Goal: Information Seeking & Learning: Learn about a topic

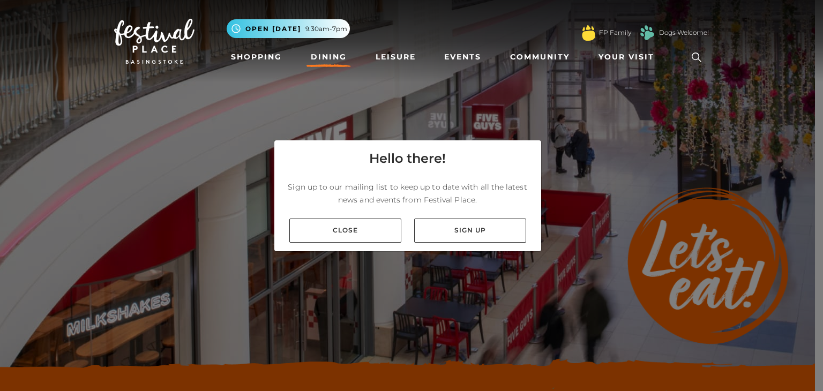
click at [360, 230] on link "Close" at bounding box center [345, 231] width 112 height 24
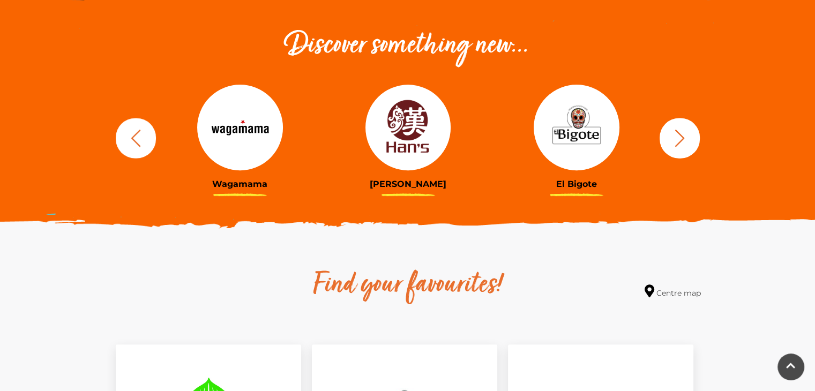
scroll to position [375, 0]
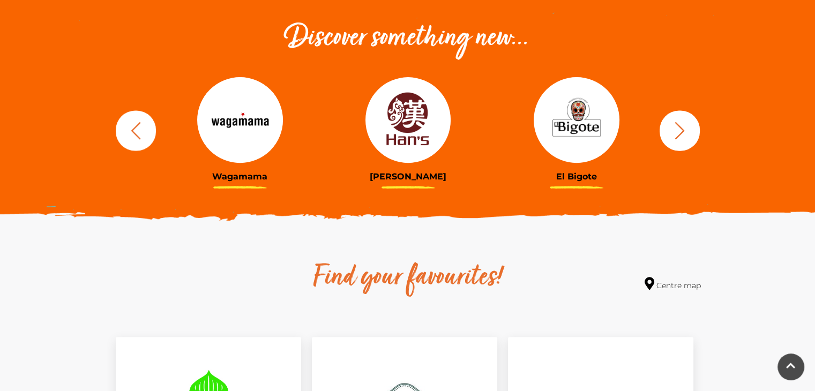
click at [677, 136] on icon "button" at bounding box center [680, 130] width 10 height 17
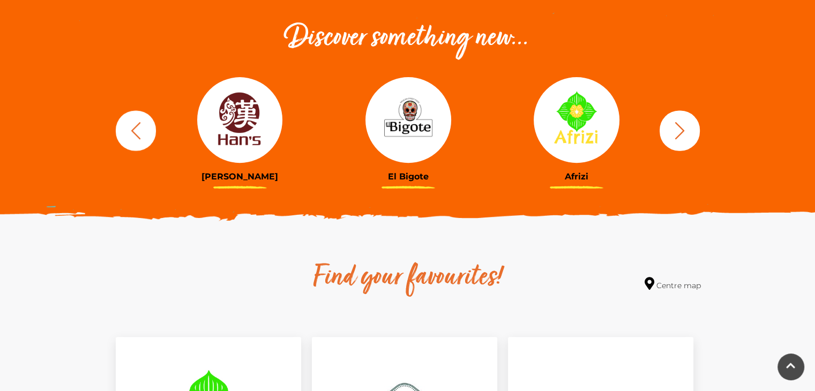
click at [677, 137] on icon "button" at bounding box center [680, 130] width 10 height 17
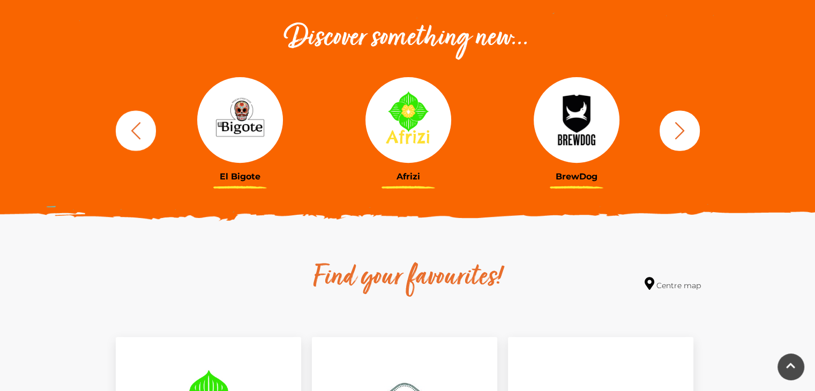
click at [677, 137] on icon "button" at bounding box center [680, 130] width 10 height 17
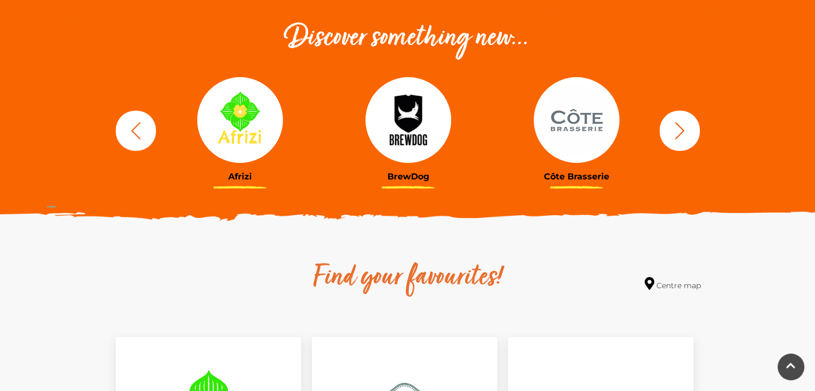
click at [677, 137] on icon "button" at bounding box center [680, 130] width 10 height 17
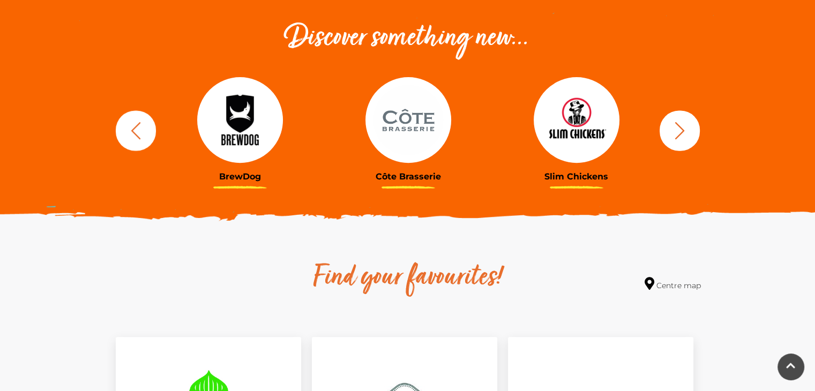
click at [673, 138] on icon "button" at bounding box center [680, 131] width 20 height 20
click at [674, 137] on icon "button" at bounding box center [680, 131] width 20 height 20
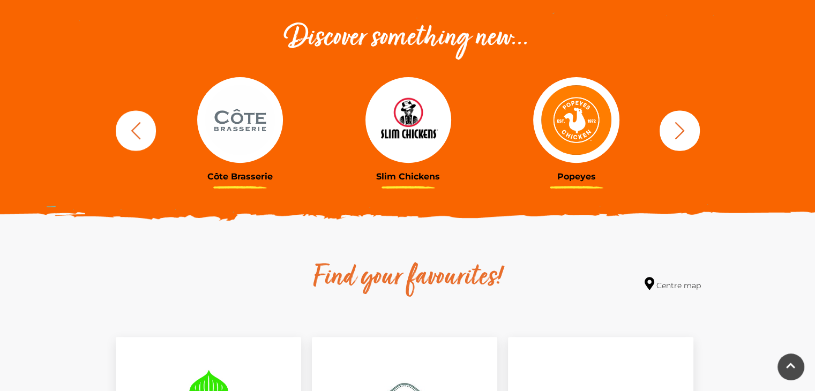
click at [675, 136] on icon "button" at bounding box center [680, 131] width 20 height 20
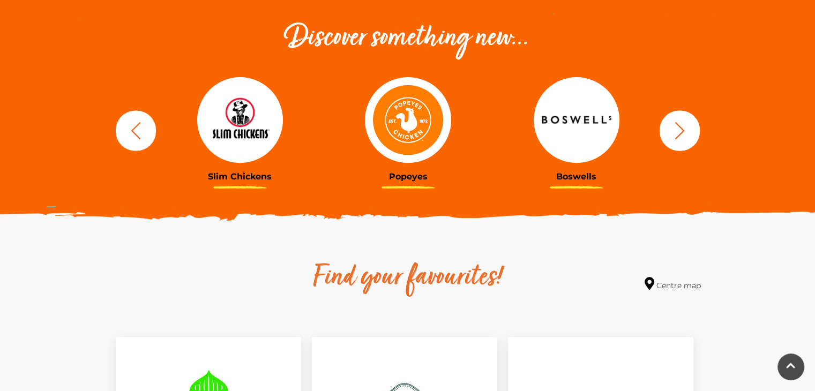
click at [675, 136] on icon "button" at bounding box center [680, 131] width 20 height 20
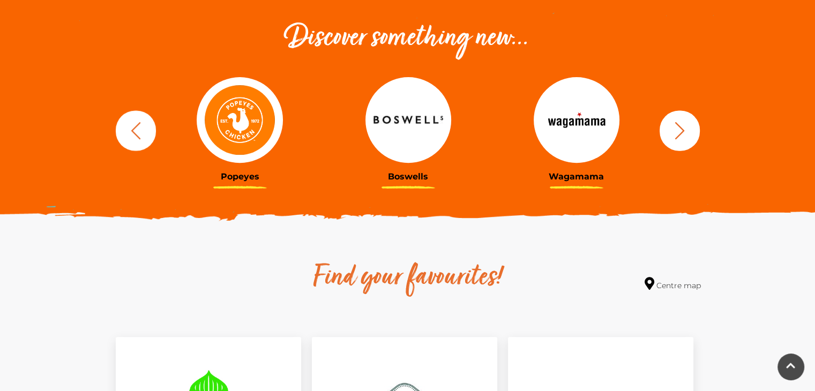
click at [675, 136] on icon "button" at bounding box center [680, 131] width 20 height 20
click at [677, 135] on icon "button" at bounding box center [680, 131] width 20 height 20
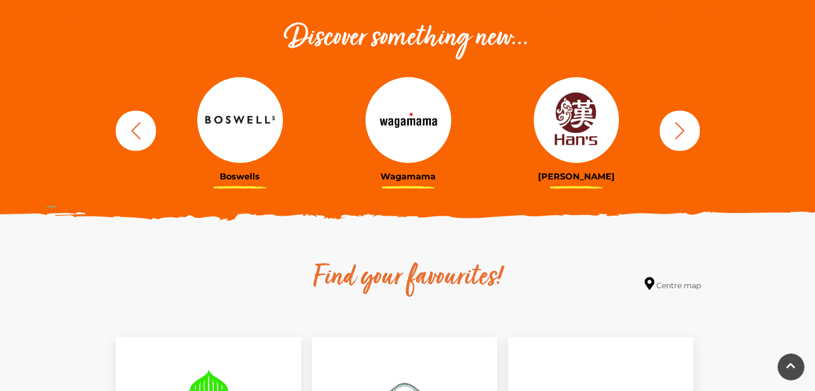
click at [676, 136] on icon "button" at bounding box center [680, 131] width 20 height 20
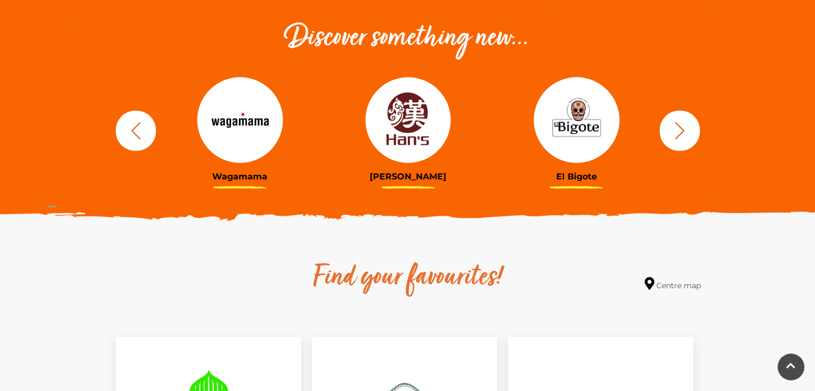
click at [676, 136] on icon "button" at bounding box center [680, 131] width 20 height 20
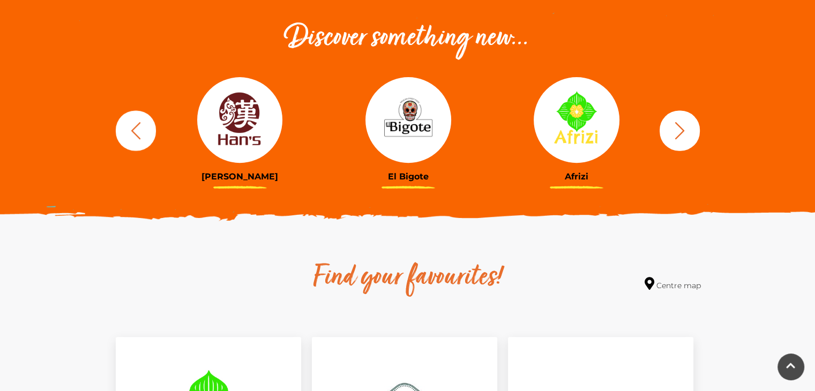
click at [676, 136] on icon "button" at bounding box center [680, 131] width 20 height 20
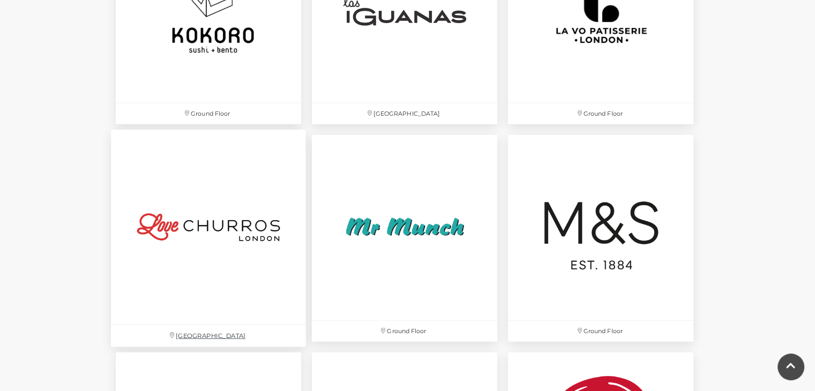
scroll to position [2518, 0]
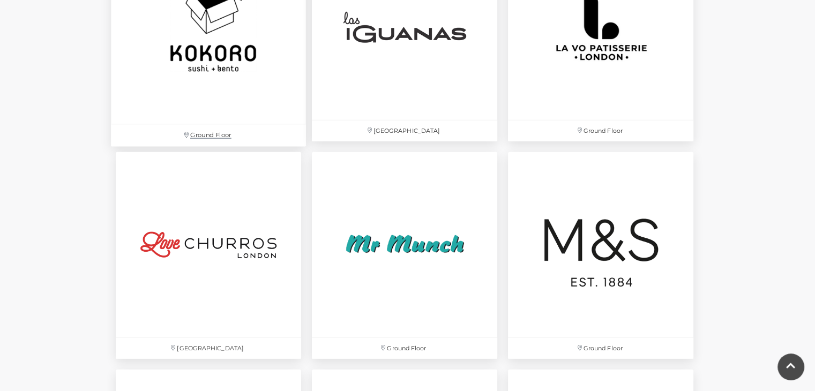
click at [167, 56] on img at bounding box center [208, 26] width 195 height 195
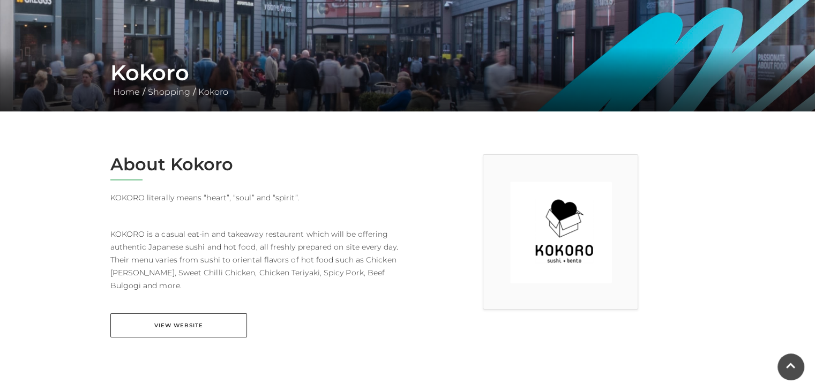
scroll to position [161, 0]
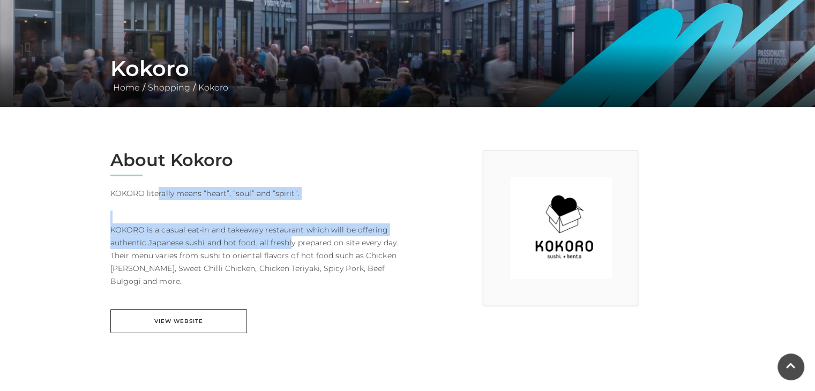
drag, startPoint x: 214, startPoint y: 193, endPoint x: 290, endPoint y: 247, distance: 93.1
click at [290, 247] on div "About Kokoro KOKORO literally means “heart”, “soul” and “spirit”. KOKORO is a c…" at bounding box center [254, 248] width 305 height 197
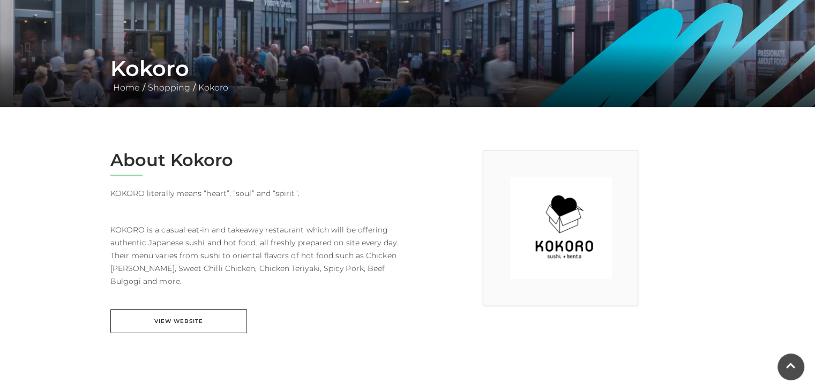
click at [311, 251] on p "KOKORO is a casual eat-in and takeaway restaurant which will be offering authen…" at bounding box center [254, 249] width 289 height 77
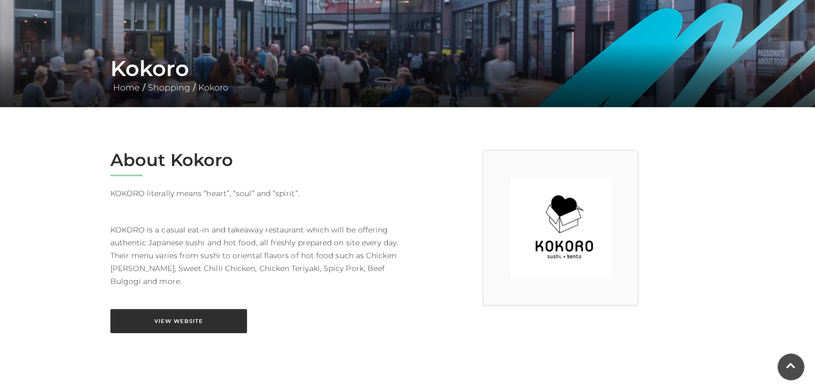
click at [234, 318] on link "View Website" at bounding box center [178, 321] width 137 height 24
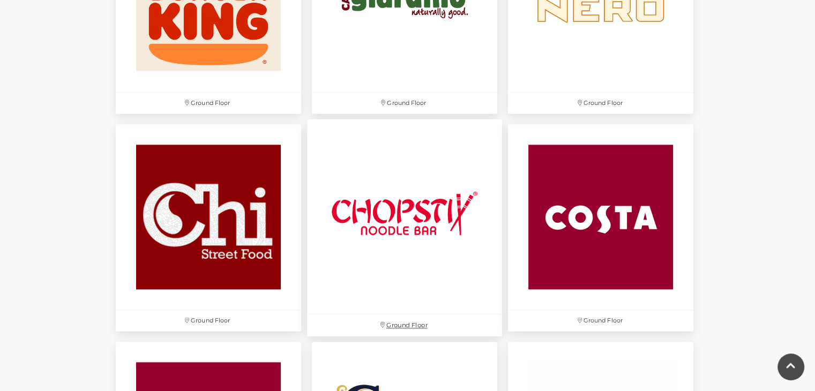
scroll to position [1179, 0]
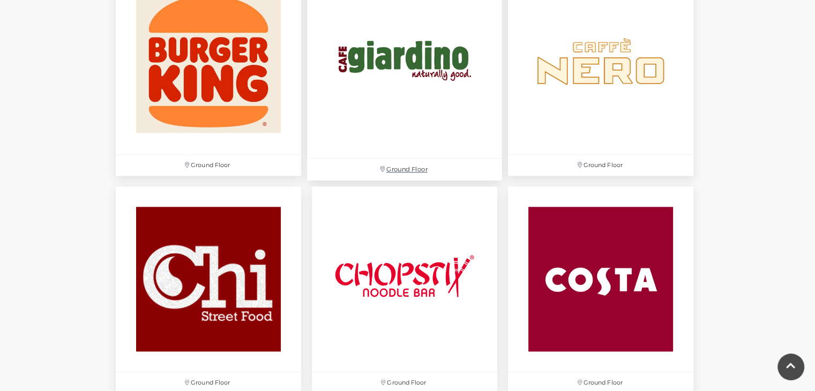
click at [397, 65] on img at bounding box center [404, 61] width 195 height 195
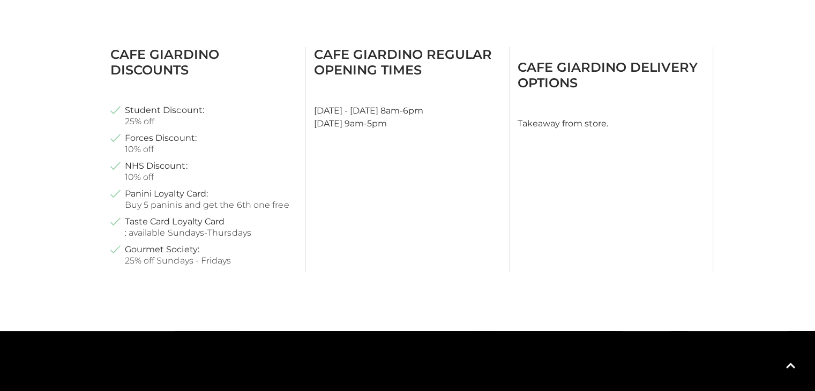
scroll to position [375, 0]
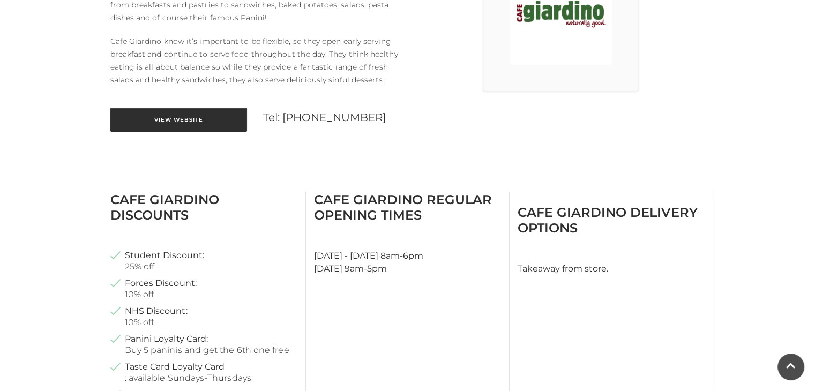
click at [212, 119] on link "View Website" at bounding box center [178, 120] width 137 height 24
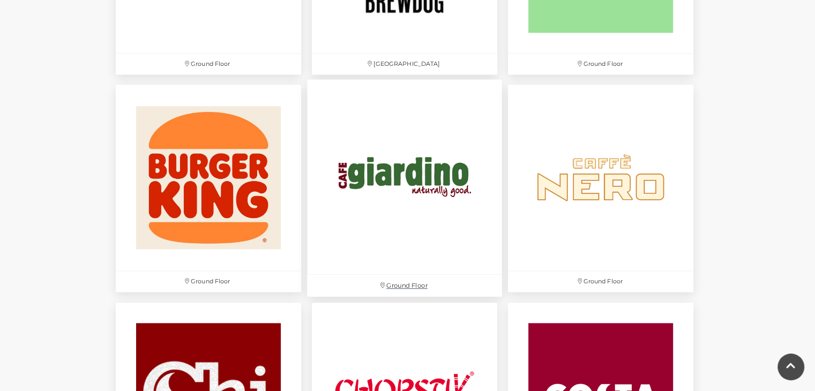
scroll to position [857, 0]
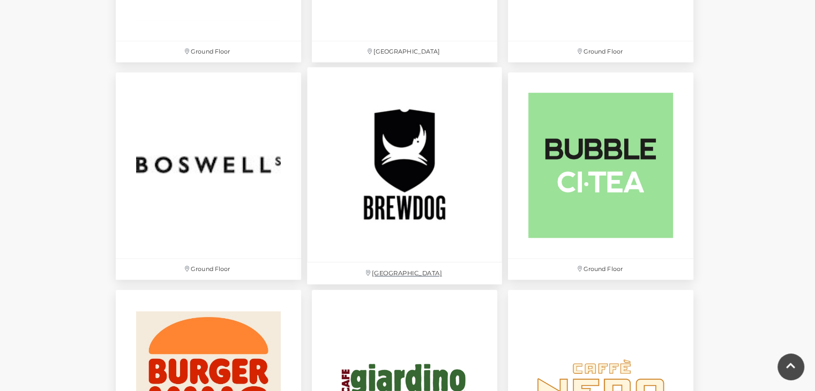
click at [403, 170] on img at bounding box center [404, 165] width 195 height 195
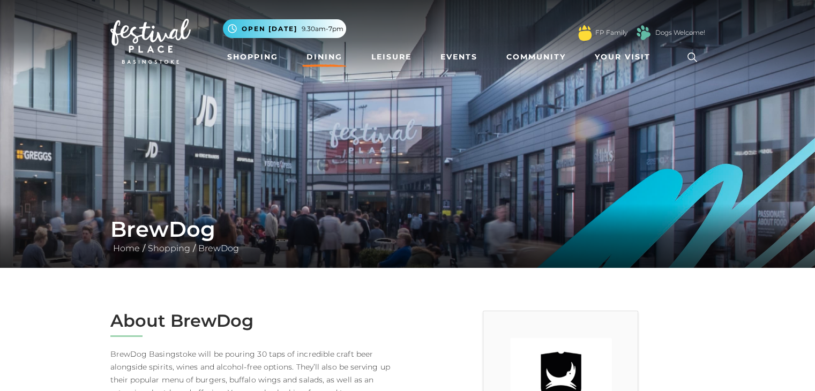
click at [317, 58] on link "Dining" at bounding box center [324, 57] width 44 height 20
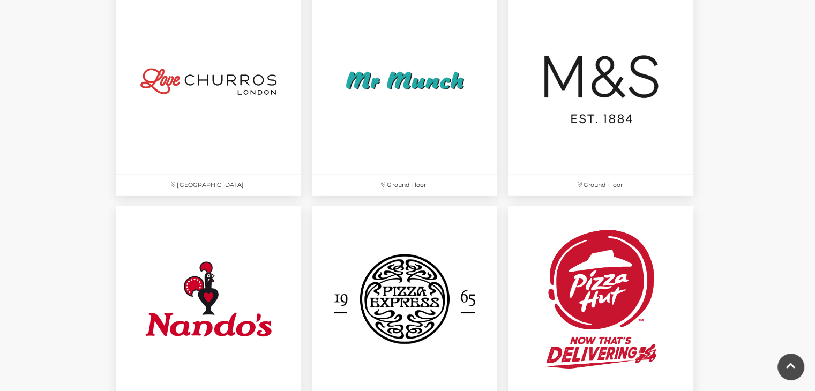
scroll to position [2465, 0]
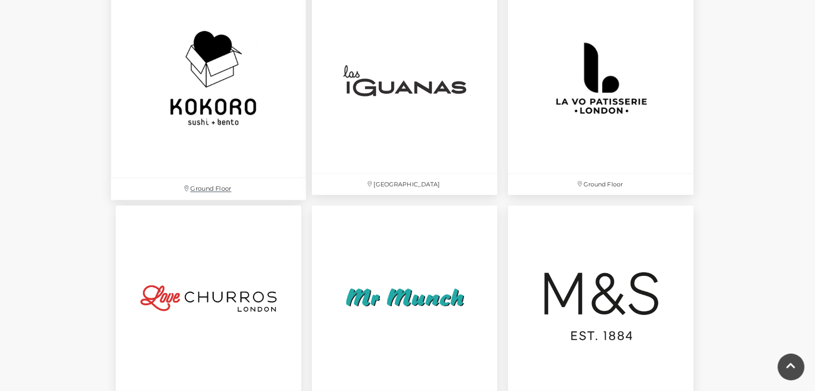
click at [207, 103] on img at bounding box center [208, 80] width 195 height 195
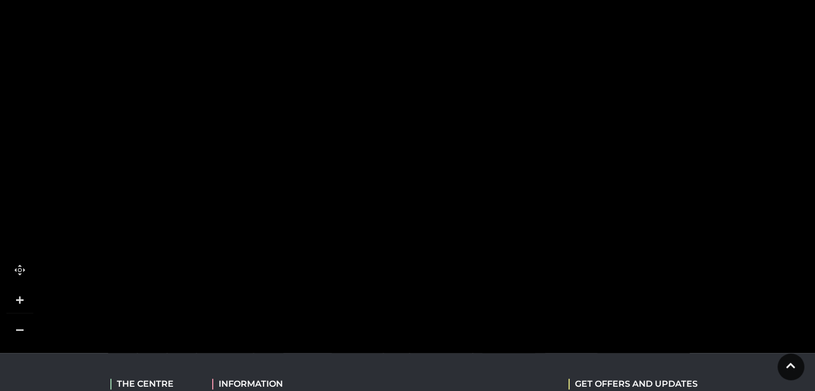
scroll to position [750, 0]
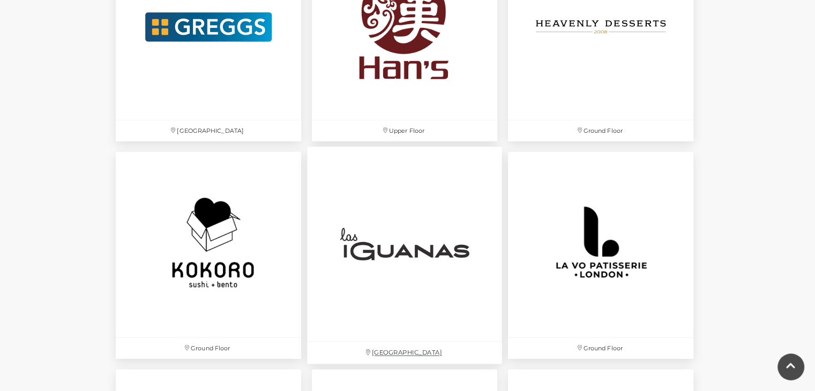
scroll to position [2197, 0]
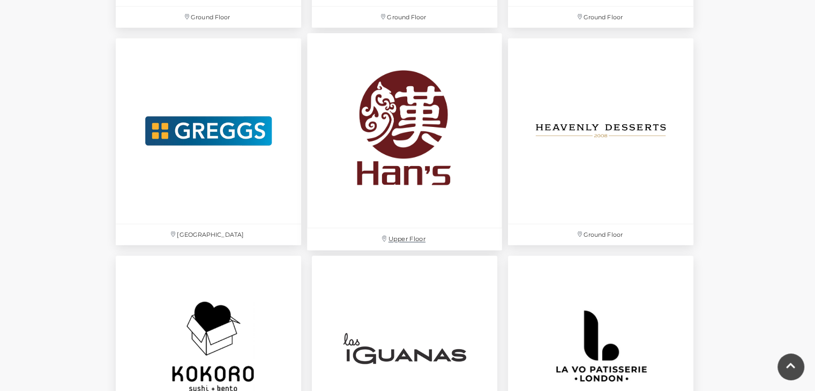
click at [408, 126] on img at bounding box center [404, 130] width 195 height 195
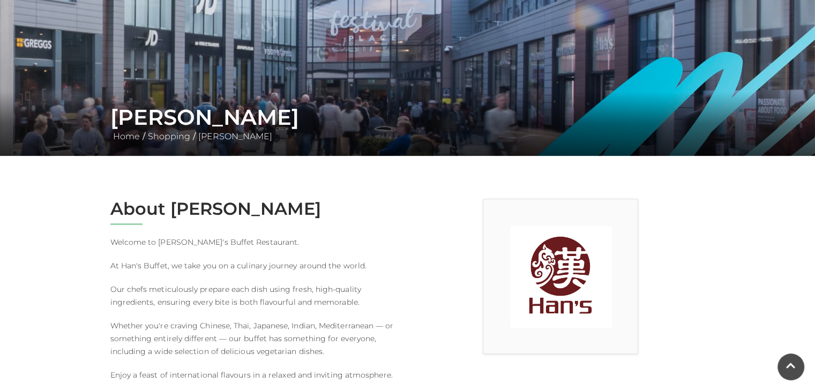
scroll to position [107, 0]
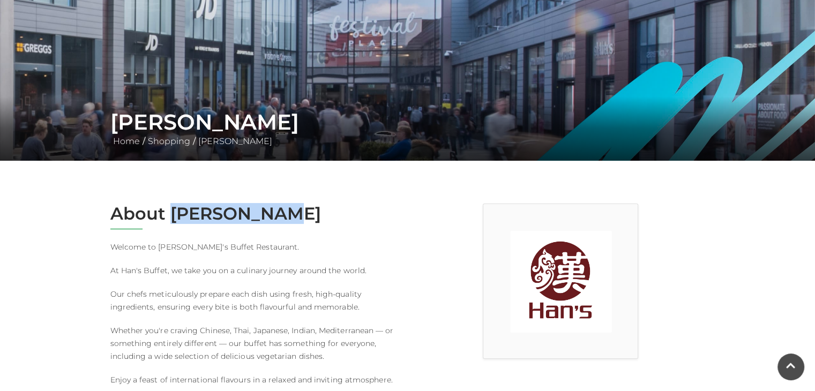
drag, startPoint x: 171, startPoint y: 212, endPoint x: 282, endPoint y: 209, distance: 110.4
click at [281, 209] on h2 "About [PERSON_NAME]" at bounding box center [254, 214] width 289 height 20
copy h2 "[PERSON_NAME]"
